Goal: Use online tool/utility: Utilize a website feature to perform a specific function

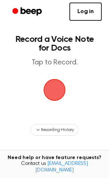
click at [55, 95] on span "button" at bounding box center [54, 90] width 38 height 38
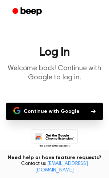
click at [61, 108] on button "Continue with Google" at bounding box center [54, 111] width 97 height 17
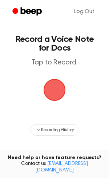
click at [46, 87] on span "button" at bounding box center [55, 90] width 38 height 38
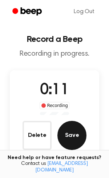
click at [75, 140] on button "Save" at bounding box center [71, 135] width 29 height 29
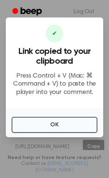
click at [70, 133] on div "OK" at bounding box center [54, 122] width 97 height 29
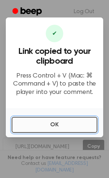
click at [67, 129] on button "OK" at bounding box center [55, 125] width 86 height 16
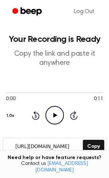
click at [56, 116] on icon "Play Audio" at bounding box center [54, 115] width 19 height 19
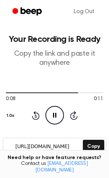
scroll to position [3, 0]
